Goal: Find specific page/section: Find specific page/section

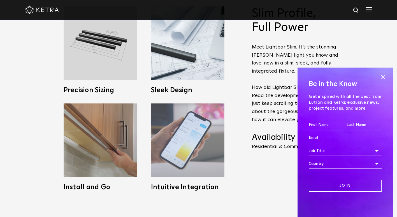
scroll to position [280, 0]
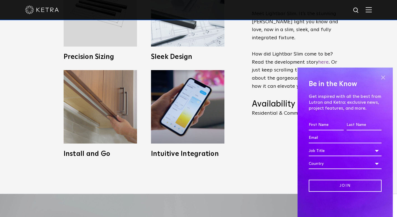
click at [383, 78] on span at bounding box center [383, 77] width 8 height 8
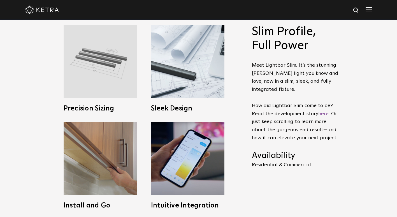
scroll to position [196, 0]
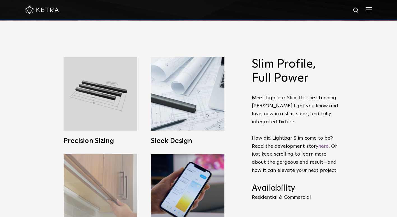
click at [106, 171] on img at bounding box center [100, 190] width 73 height 73
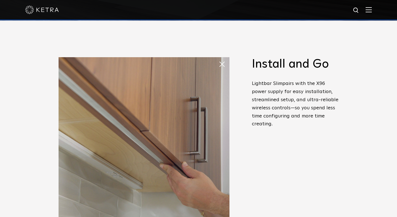
click at [221, 66] on span at bounding box center [224, 64] width 11 height 11
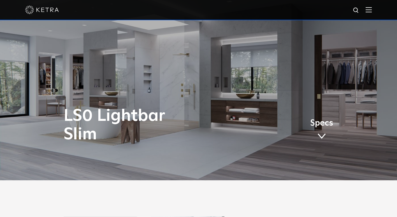
scroll to position [0, 0]
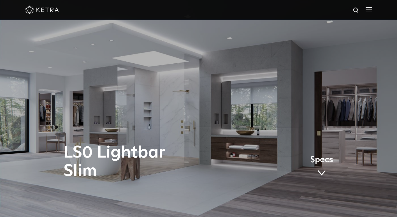
click at [372, 12] on img at bounding box center [369, 9] width 6 height 5
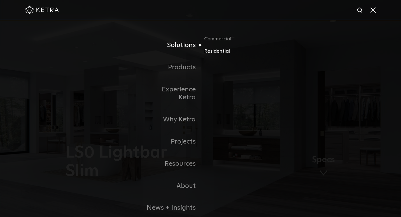
click at [213, 53] on link "Residential" at bounding box center [231, 51] width 54 height 8
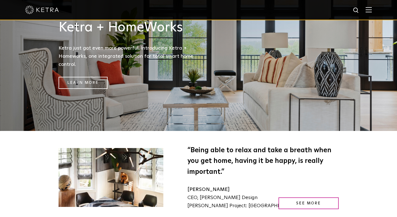
scroll to position [841, 0]
